Goal: Navigation & Orientation: Find specific page/section

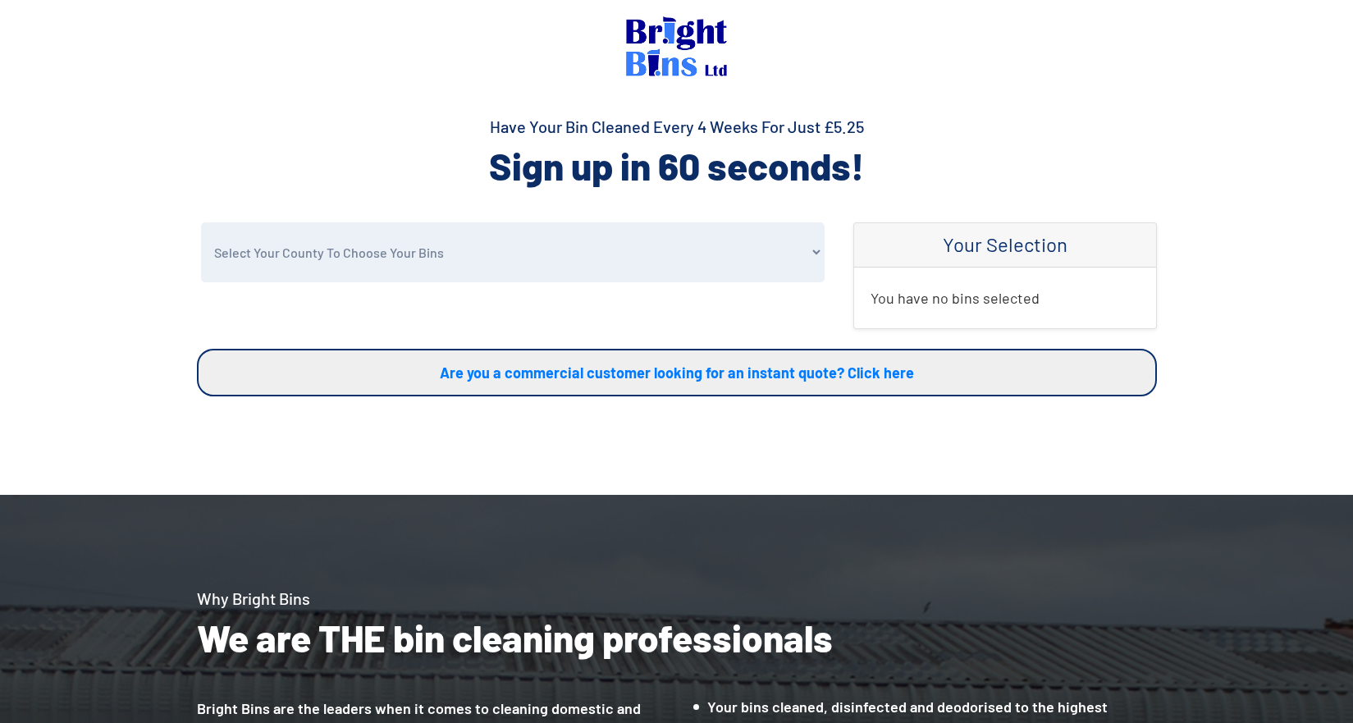
click at [646, 29] on img at bounding box center [676, 46] width 101 height 60
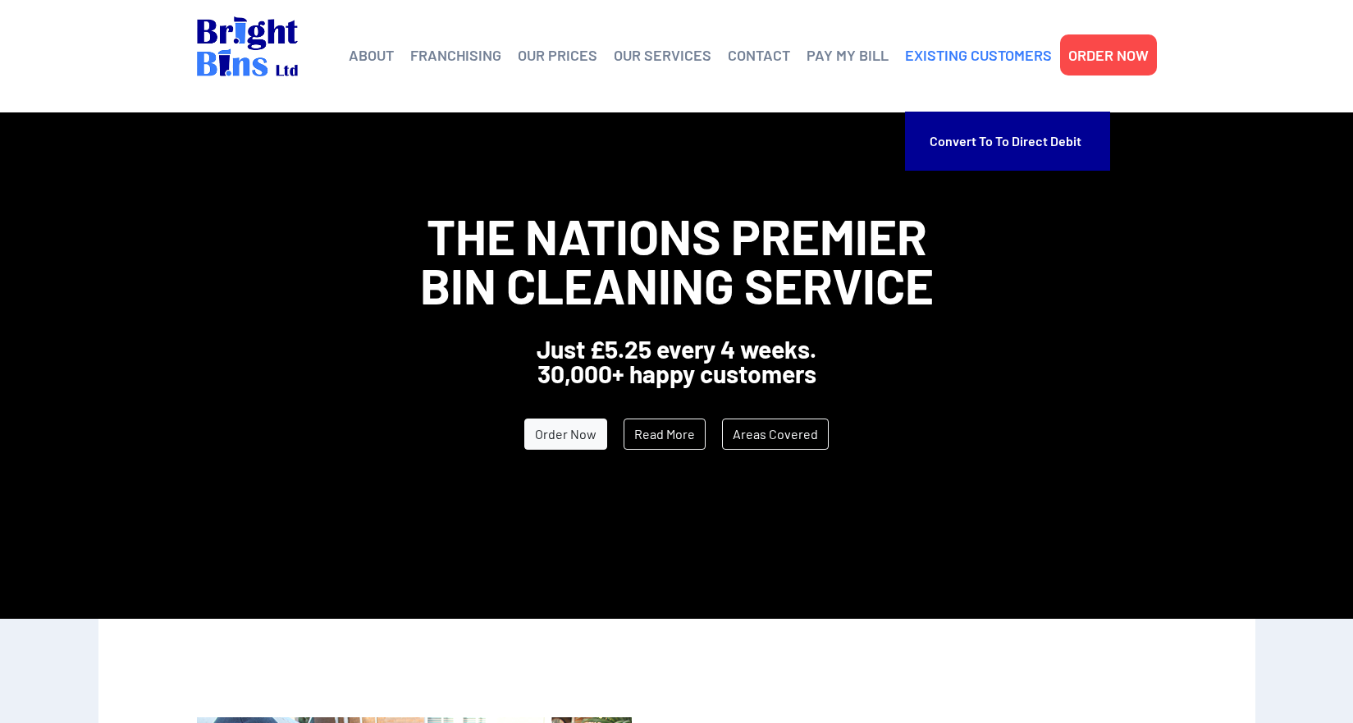
click at [967, 53] on link "EXISTING CUSTOMERS" at bounding box center [978, 55] width 147 height 25
